Goal: Task Accomplishment & Management: Manage account settings

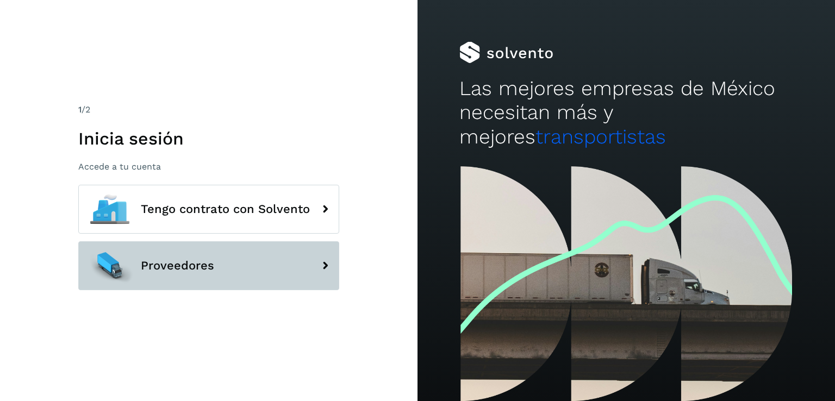
click at [193, 274] on button "Proveedores" at bounding box center [208, 265] width 261 height 49
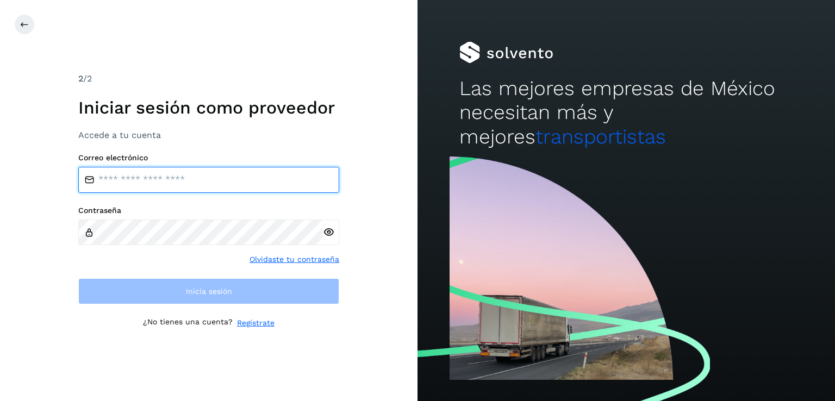
click at [164, 183] on input "email" at bounding box center [208, 180] width 261 height 26
type input "**********"
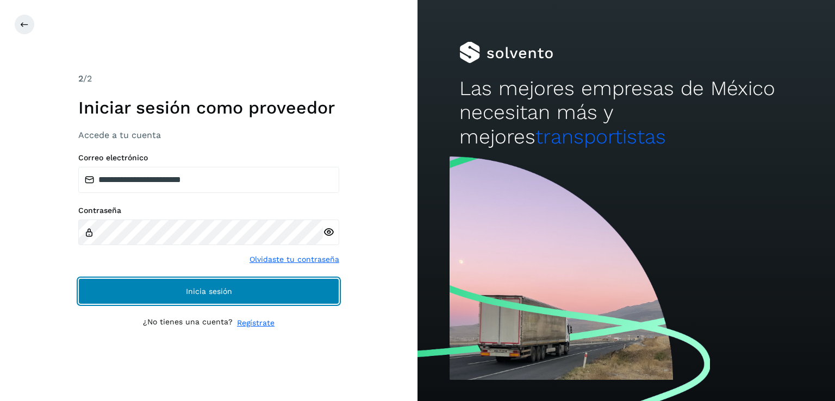
click at [205, 288] on span "Inicia sesión" at bounding box center [209, 291] width 46 height 8
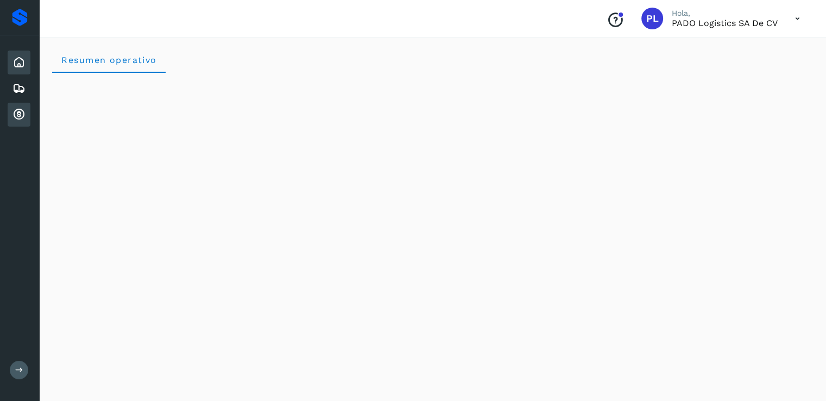
click at [22, 111] on icon at bounding box center [18, 114] width 13 height 13
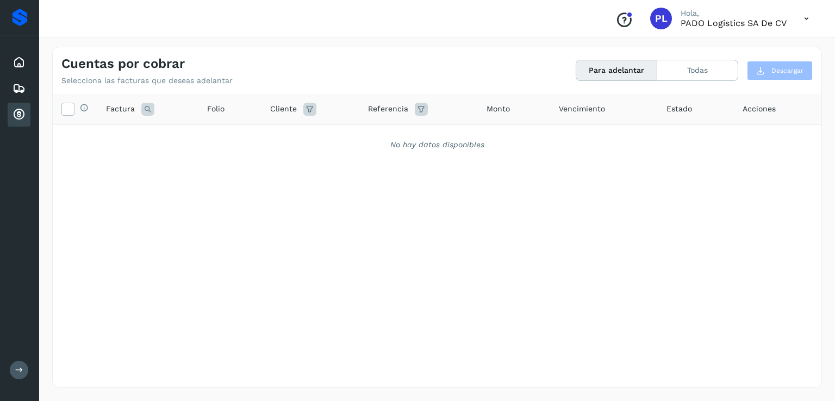
click at [802, 21] on icon at bounding box center [806, 19] width 22 height 22
click at [738, 48] on div "Cerrar sesión" at bounding box center [751, 49] width 129 height 21
